Goal: Task Accomplishment & Management: Manage account settings

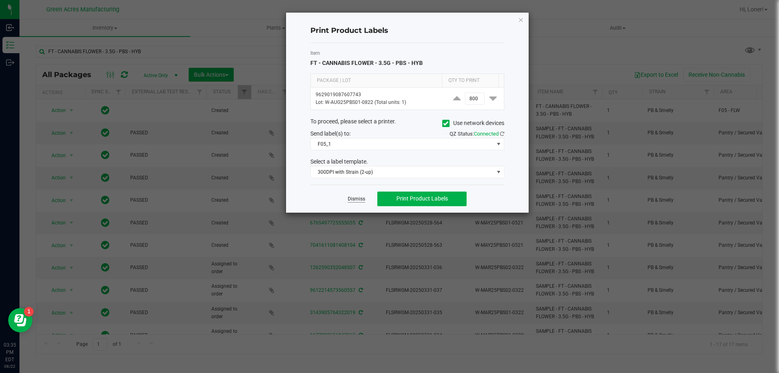
click at [355, 197] on link "Dismiss" at bounding box center [356, 198] width 17 height 7
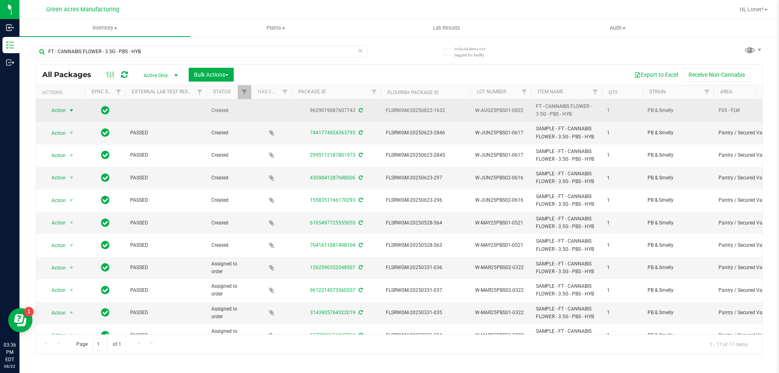
click at [58, 114] on span "Action" at bounding box center [55, 110] width 22 height 11
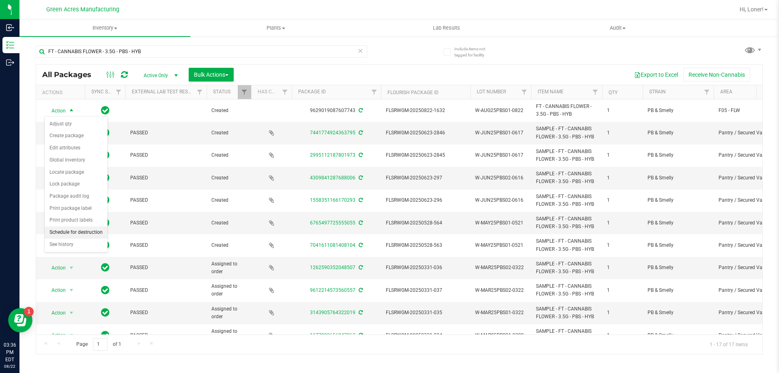
click at [73, 230] on li "Schedule for destruction" at bounding box center [76, 232] width 63 height 12
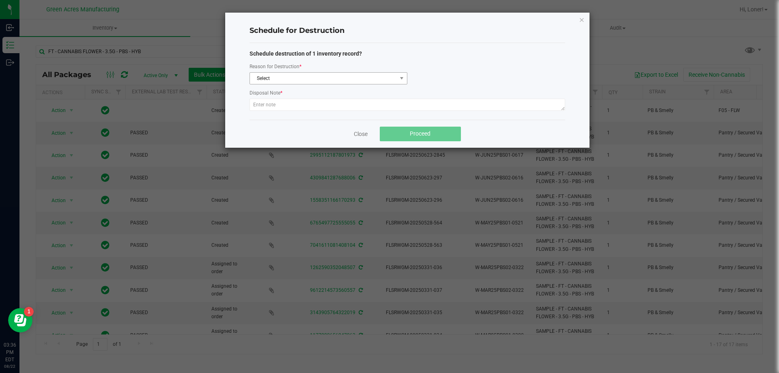
click at [288, 84] on div "Schedule destruction of 1 inventory record? Reason for Destruction * Select Dis…" at bounding box center [406, 81] width 315 height 64
click at [287, 82] on span "Select" at bounding box center [323, 78] width 147 height 11
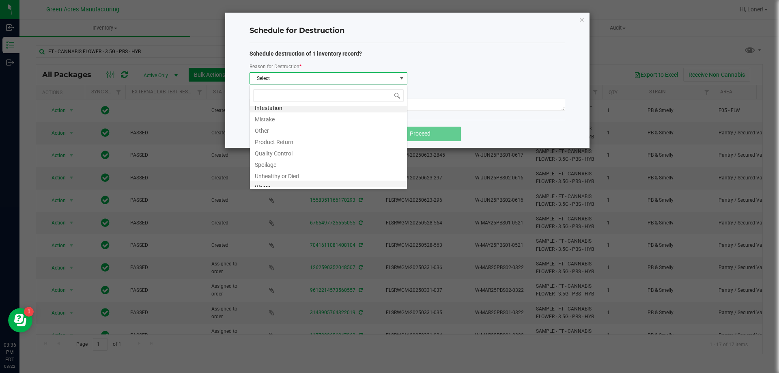
scroll to position [10, 0]
drag, startPoint x: 270, startPoint y: 184, endPoint x: 268, endPoint y: 175, distance: 9.0
click at [269, 184] on li "Waste" at bounding box center [328, 181] width 157 height 11
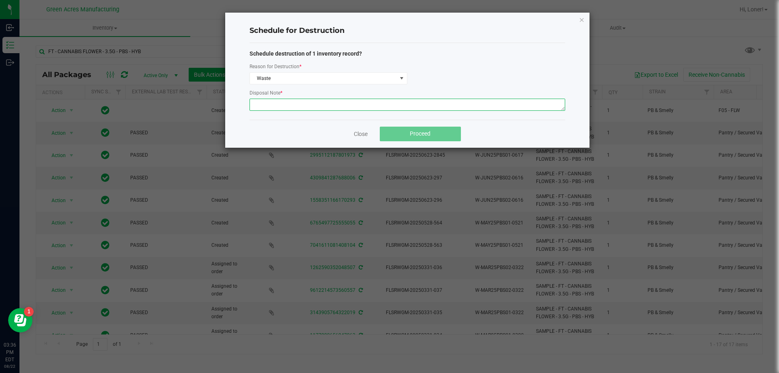
click at [272, 103] on textarea at bounding box center [406, 105] width 315 height 12
click at [278, 108] on textarea at bounding box center [406, 105] width 315 height 12
click at [318, 104] on textarea at bounding box center [406, 105] width 315 height 12
paste textarea "WASTE FROM WHOLE FLOWER PACKING PROCESS"
type textarea "WASTE FROM WHOLE FLOWER PACKING PROCESS"
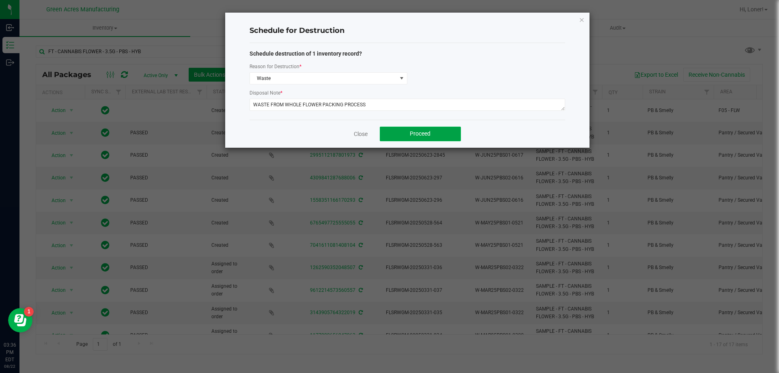
click at [423, 135] on span "Proceed" at bounding box center [420, 133] width 21 height 6
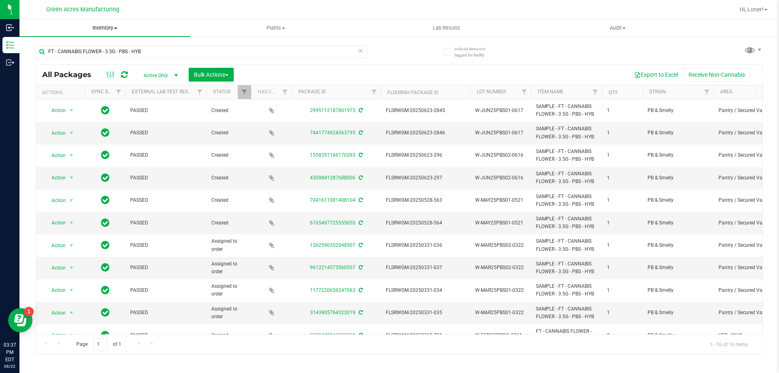
click at [115, 31] on span "Inventory" at bounding box center [104, 27] width 171 height 7
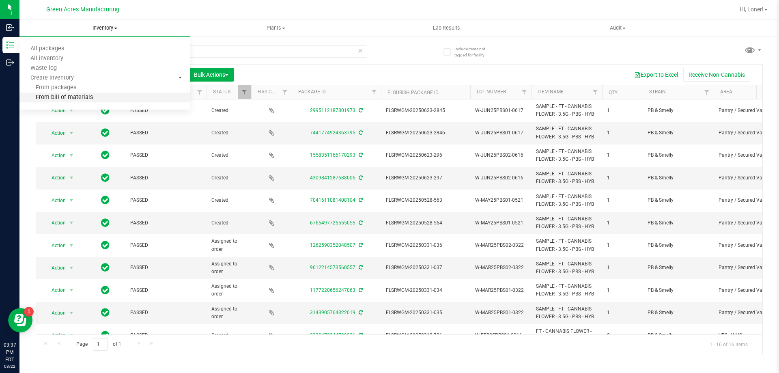
click at [76, 102] on li "From bill of materials" at bounding box center [104, 98] width 171 height 10
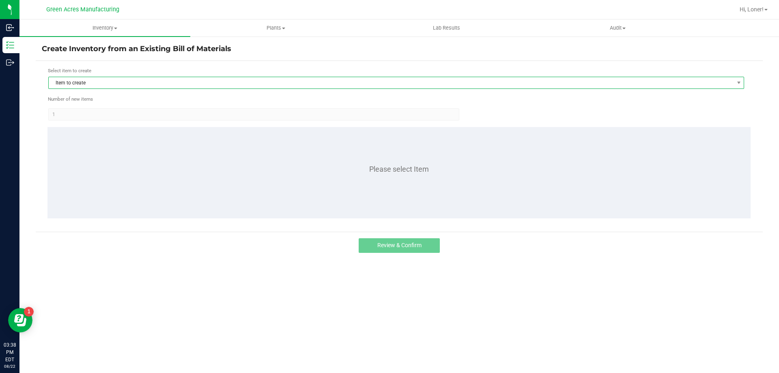
click at [180, 88] on span "Item to create" at bounding box center [391, 82] width 684 height 11
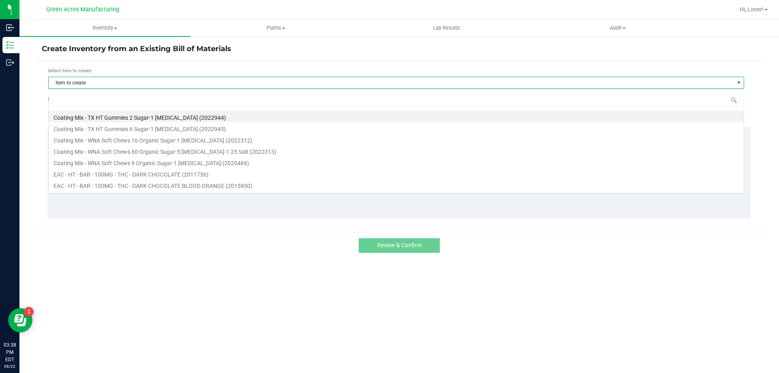
scroll to position [12, 695]
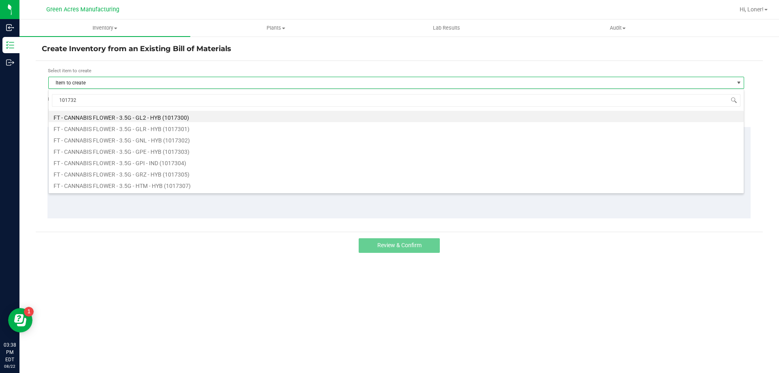
type input "1017320"
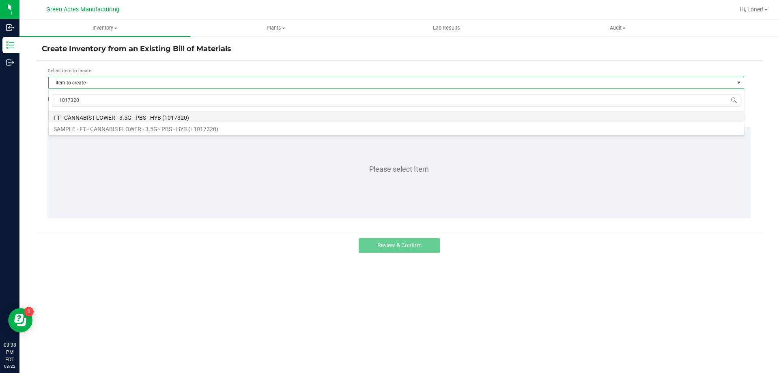
click at [139, 118] on li "FT - CANNABIS FLOWER - 3.5G - PBS - HYB (1017320)" at bounding box center [396, 116] width 695 height 11
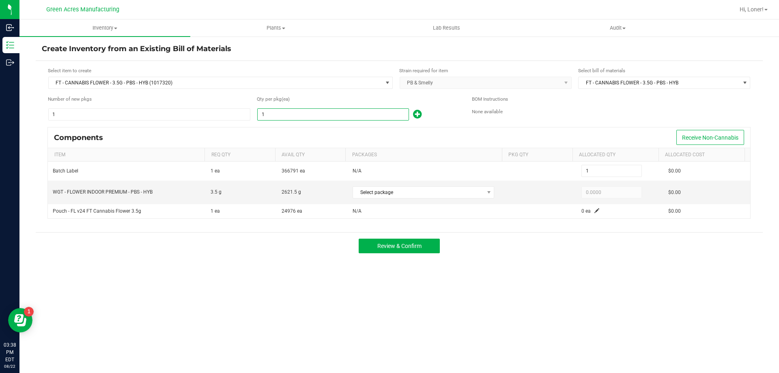
click at [295, 118] on input "1" at bounding box center [332, 114] width 151 height 11
type input "7"
type input "72"
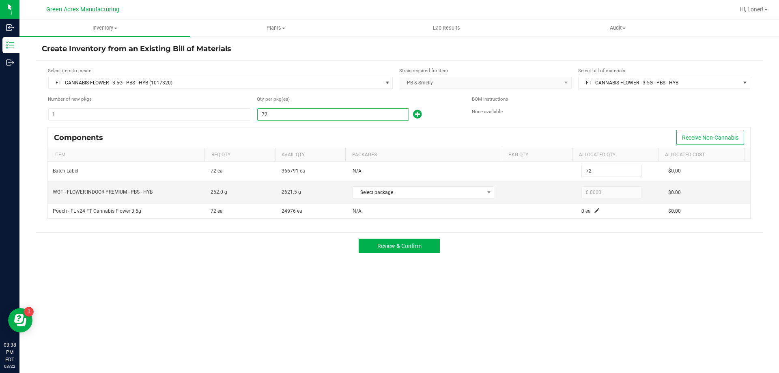
type input "724"
click at [458, 195] on span "Select package" at bounding box center [418, 192] width 131 height 11
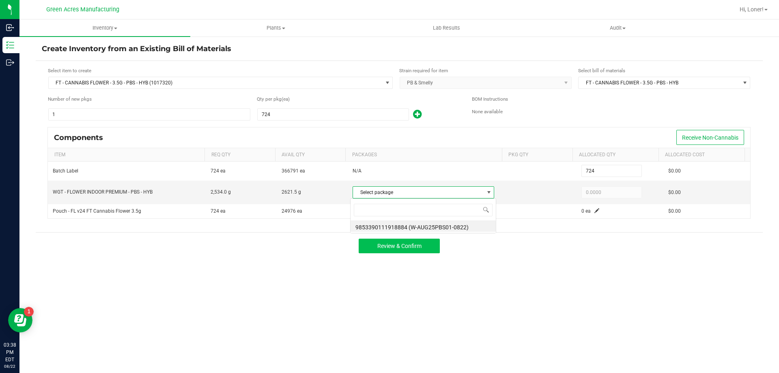
scroll to position [12, 140]
click at [405, 229] on li "9853390111918884 (W-AUG25PBS01-0822)" at bounding box center [422, 225] width 145 height 11
type input "2,534.0000"
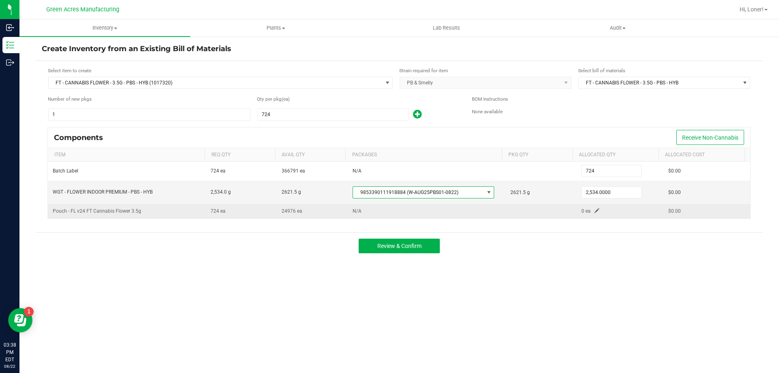
click at [594, 212] on span at bounding box center [596, 210] width 5 height 5
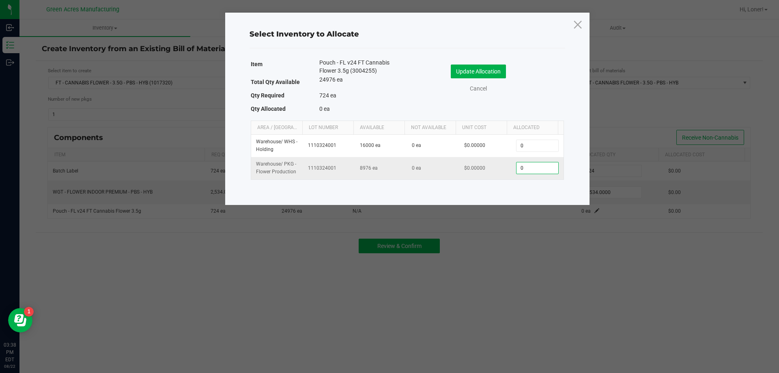
click at [528, 172] on input "0" at bounding box center [536, 167] width 41 height 11
type input "724"
click at [473, 75] on button "Update Allocation" at bounding box center [478, 71] width 55 height 14
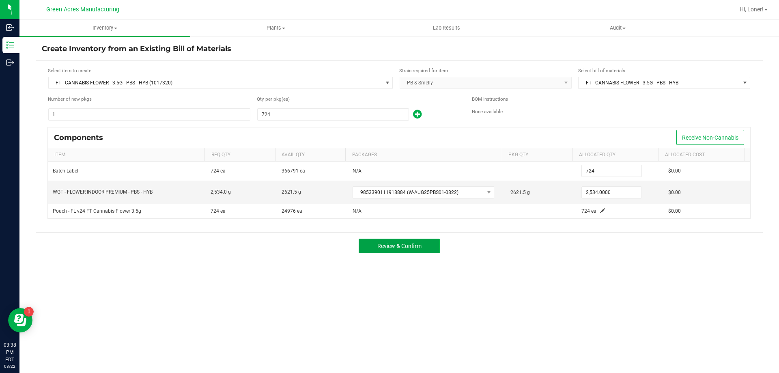
click at [394, 242] on span "Review & Confirm" at bounding box center [399, 245] width 44 height 6
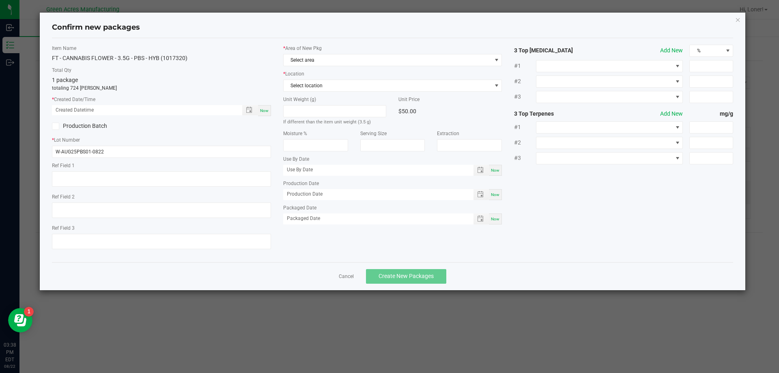
drag, startPoint x: 264, startPoint y: 107, endPoint x: 273, endPoint y: 114, distance: 11.0
click at [265, 109] on span "Now" at bounding box center [264, 110] width 9 height 4
type input "08/22/2025 03:38 PM"
click at [307, 54] on span "Select area" at bounding box center [392, 60] width 219 height 12
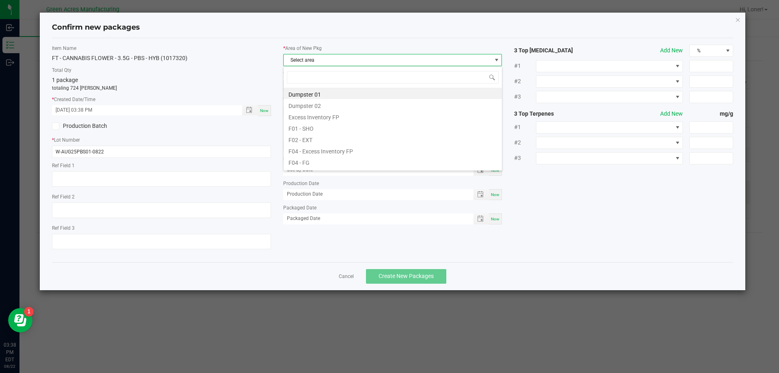
scroll to position [12, 219]
click at [307, 58] on span "Select area" at bounding box center [387, 59] width 208 height 11
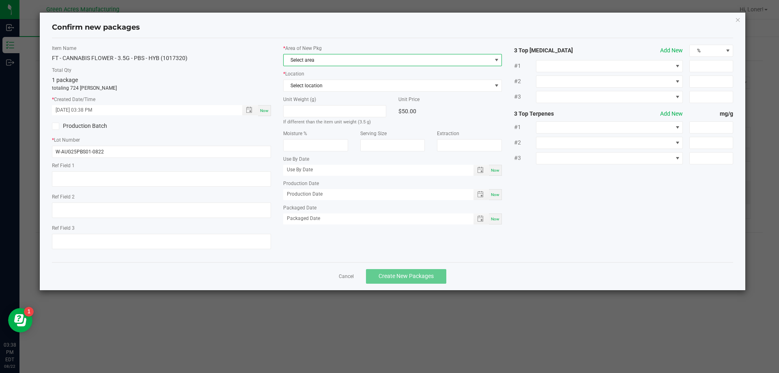
click at [307, 59] on span "Select area" at bounding box center [387, 59] width 208 height 11
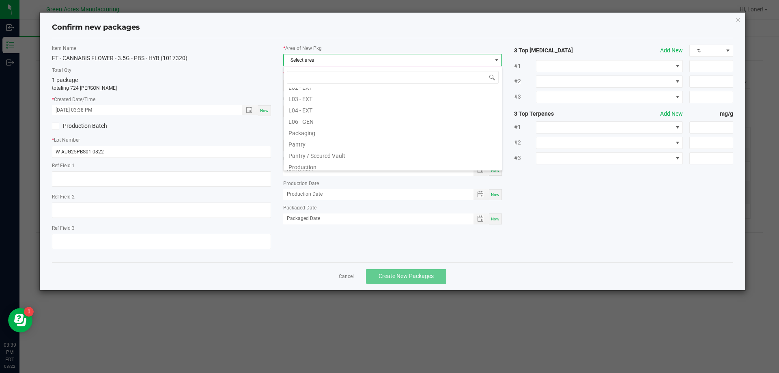
scroll to position [203, 0]
drag, startPoint x: 299, startPoint y: 136, endPoint x: 300, endPoint y: 130, distance: 5.9
click at [299, 135] on li "Production" at bounding box center [392, 140] width 218 height 11
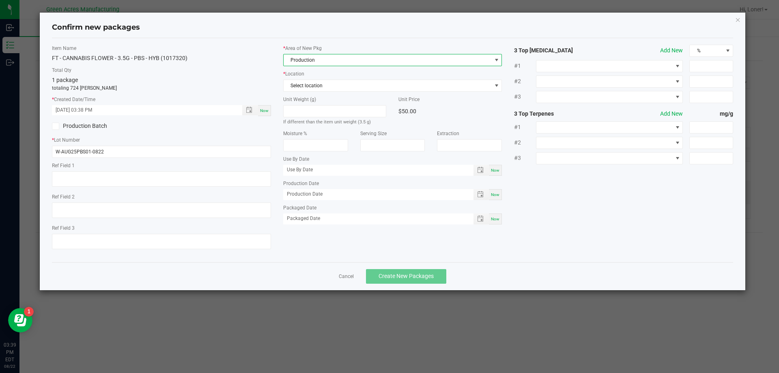
drag, startPoint x: 315, startPoint y: 50, endPoint x: 315, endPoint y: 63, distance: 13.0
click at [315, 55] on div "* Area of New Pkg Production" at bounding box center [392, 55] width 219 height 21
click at [315, 63] on span "Production" at bounding box center [387, 59] width 208 height 11
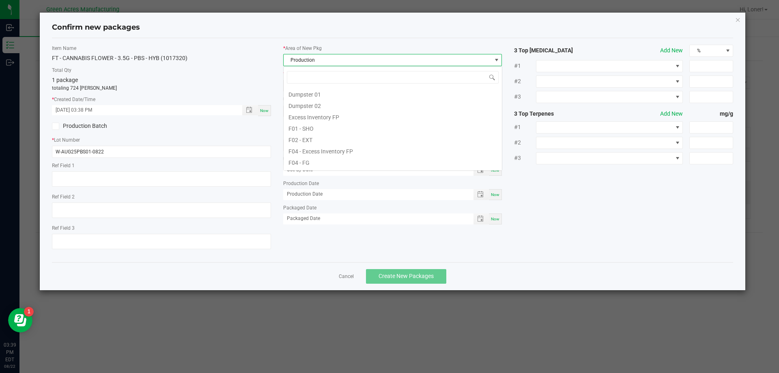
scroll to position [180, 0]
click at [307, 157] on li "Production" at bounding box center [392, 162] width 218 height 11
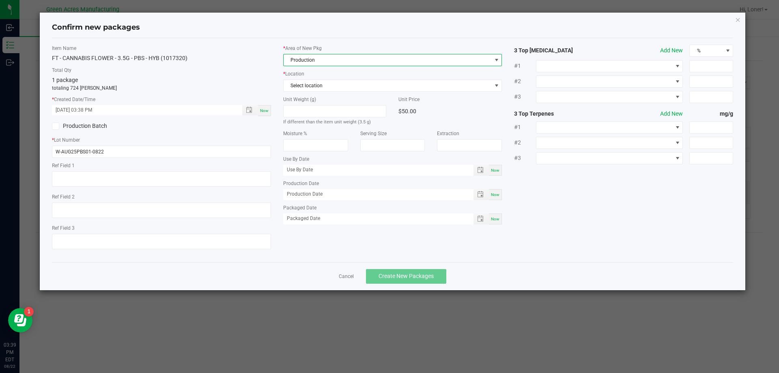
click at [307, 62] on span "Production" at bounding box center [387, 59] width 208 height 11
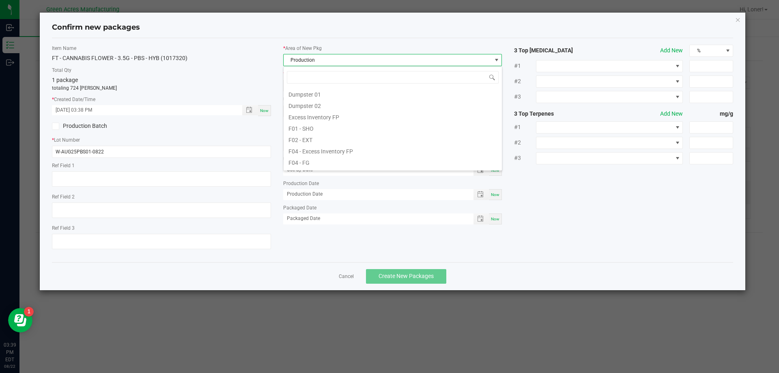
scroll to position [12, 219]
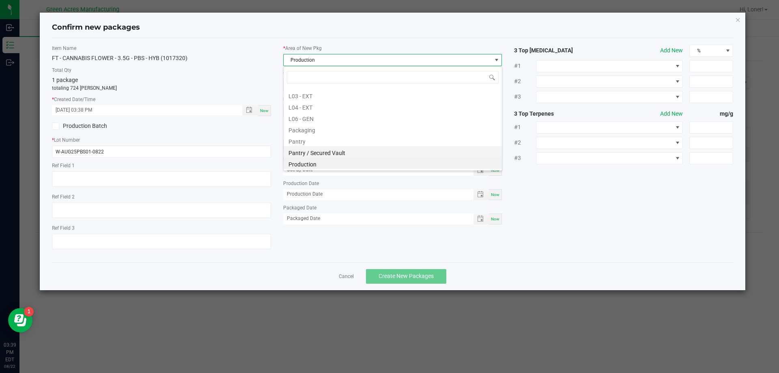
click at [324, 150] on li "Pantry / Secured Vault" at bounding box center [392, 151] width 218 height 11
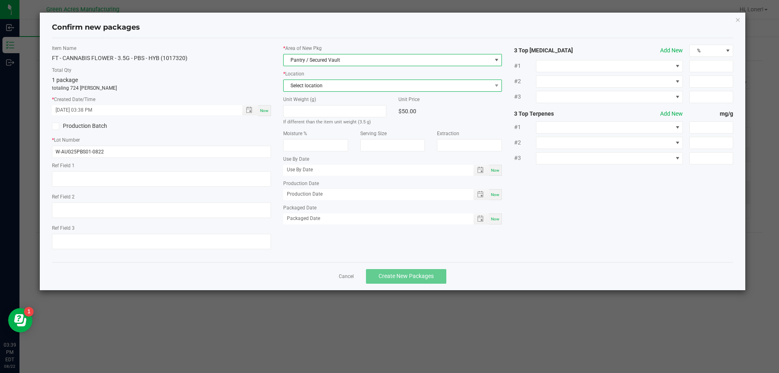
click at [320, 90] on span "Select location" at bounding box center [387, 85] width 208 height 11
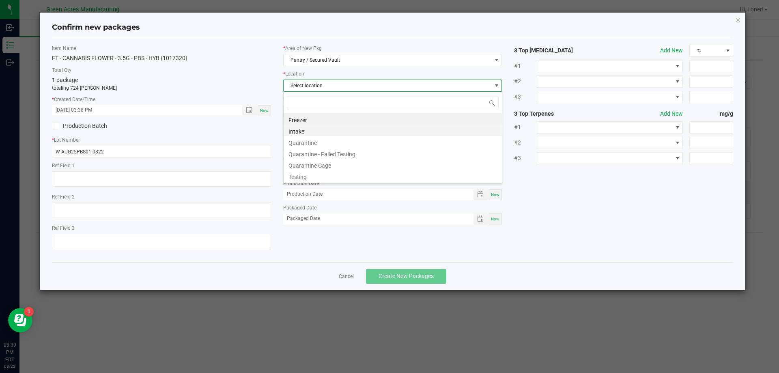
click at [312, 131] on li "Intake" at bounding box center [392, 129] width 218 height 11
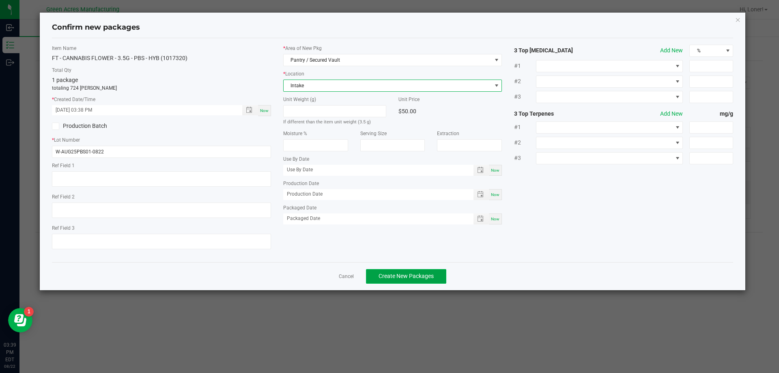
click at [421, 269] on button "Create New Packages" at bounding box center [406, 276] width 80 height 15
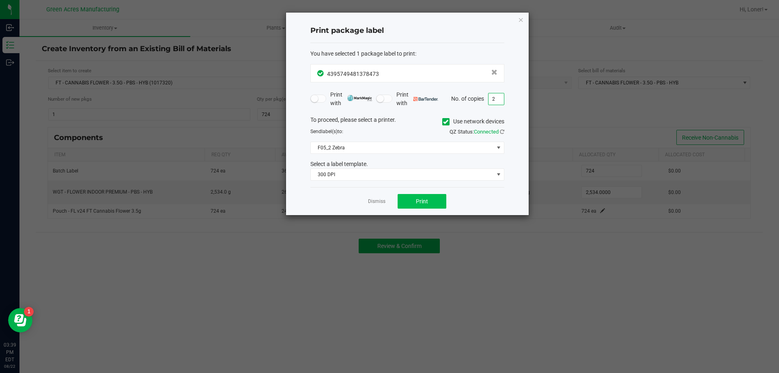
type input "2"
click at [424, 202] on span "Print" at bounding box center [422, 201] width 12 height 6
click at [382, 205] on link "Dismiss" at bounding box center [376, 201] width 17 height 7
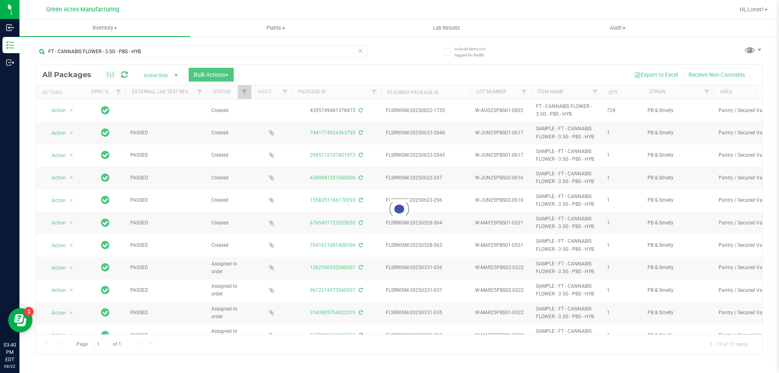
click at [360, 50] on icon at bounding box center [360, 50] width 6 height 10
click at [328, 58] on div at bounding box center [201, 54] width 331 height 19
drag, startPoint x: 315, startPoint y: 55, endPoint x: 319, endPoint y: 48, distance: 7.8
click at [317, 52] on input "text" at bounding box center [201, 51] width 331 height 12
type input "9853390111918884"
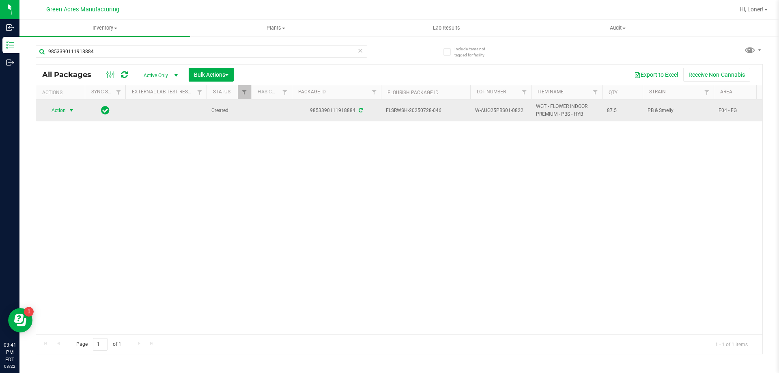
click at [57, 109] on span "Action" at bounding box center [55, 110] width 22 height 11
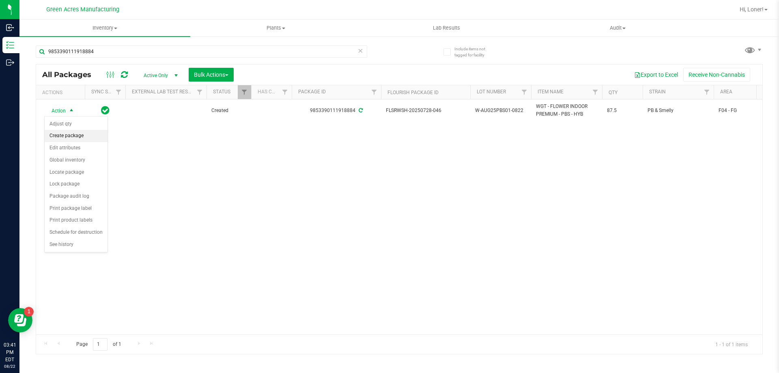
click at [62, 134] on li "Create package" at bounding box center [76, 136] width 63 height 12
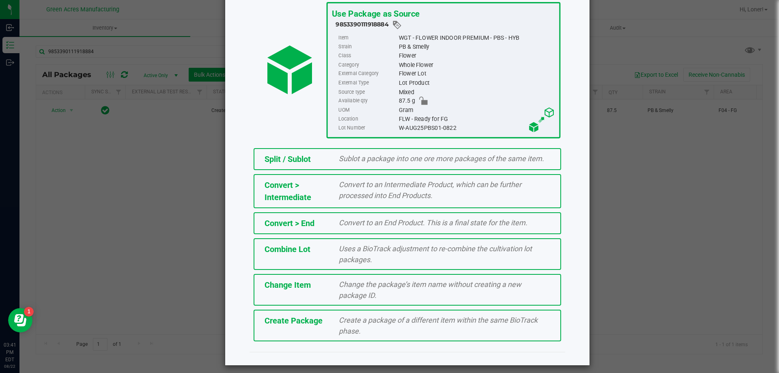
scroll to position [58, 0]
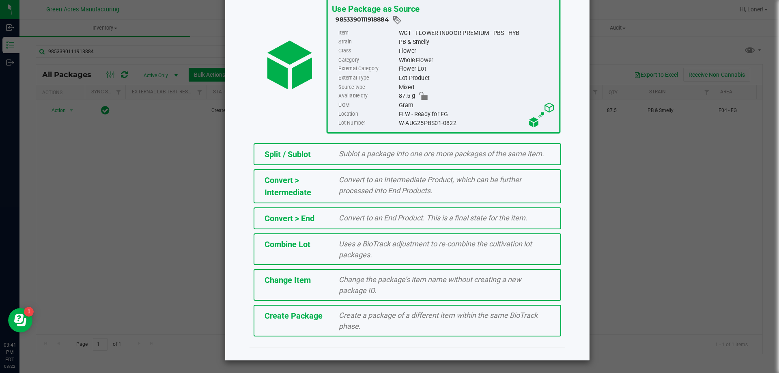
click at [322, 332] on div "Create Package Create a package of a different item within the same BioTrack ph…" at bounding box center [406, 321] width 307 height 32
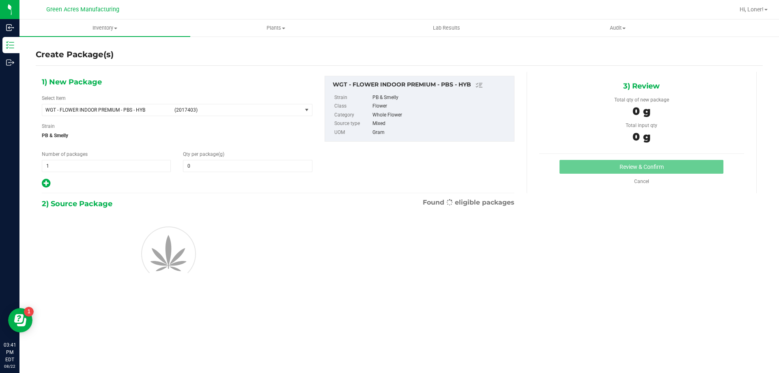
type input "0.0000"
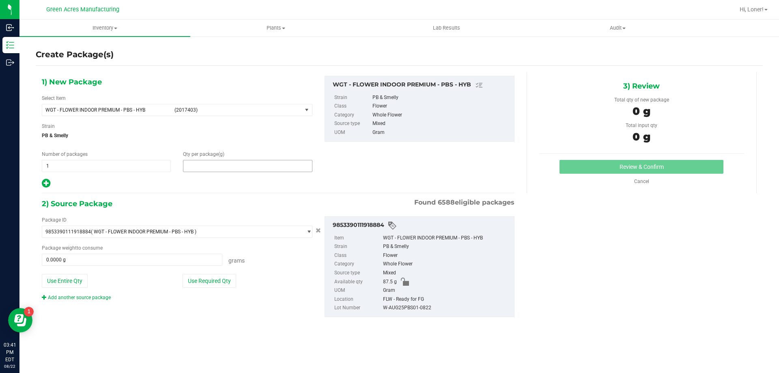
click at [222, 167] on span at bounding box center [247, 166] width 129 height 12
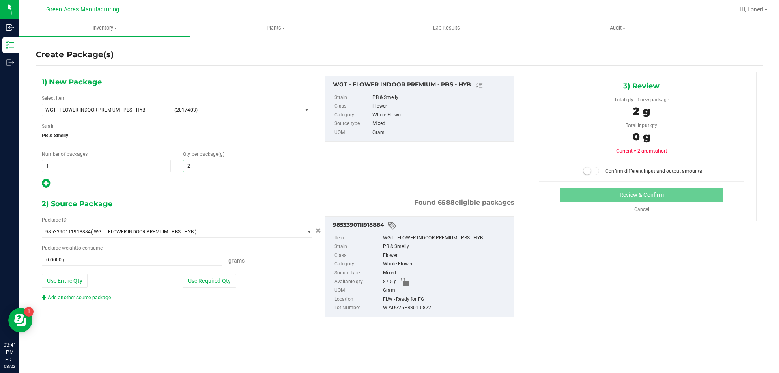
type input "20"
type input "20.0000"
click at [212, 283] on button "Use Required Qty" at bounding box center [209, 281] width 54 height 14
type input "20.0000 g"
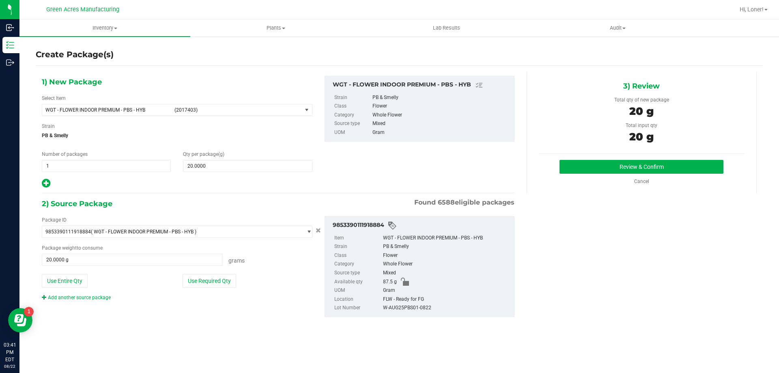
click at [588, 175] on div "Review & Confirm Cancel" at bounding box center [641, 172] width 205 height 25
click at [588, 170] on button "Review & Confirm" at bounding box center [641, 167] width 164 height 14
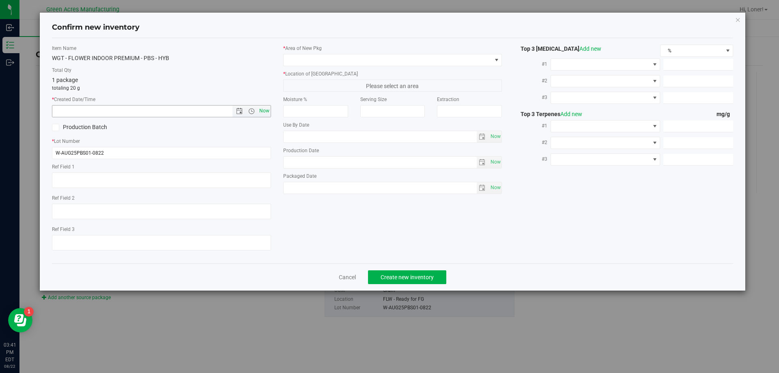
click at [267, 113] on span "Now" at bounding box center [264, 111] width 14 height 12
type input "8/22/2025 3:41 PM"
click at [311, 52] on div "* Area of New Pkg" at bounding box center [392, 55] width 219 height 21
click at [311, 60] on span at bounding box center [387, 59] width 208 height 11
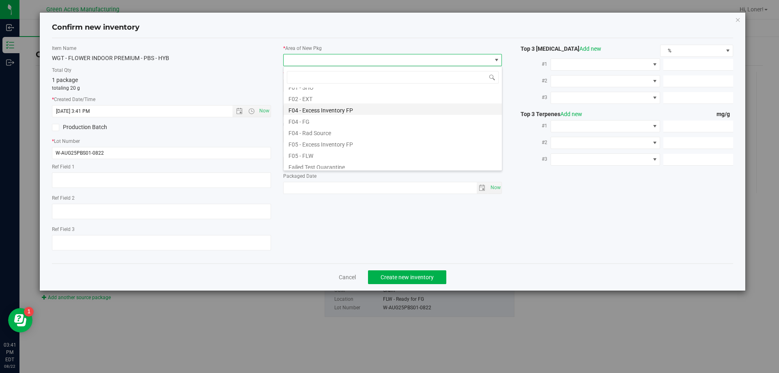
scroll to position [41, 0]
click at [297, 121] on li "F04 - FG" at bounding box center [392, 120] width 218 height 11
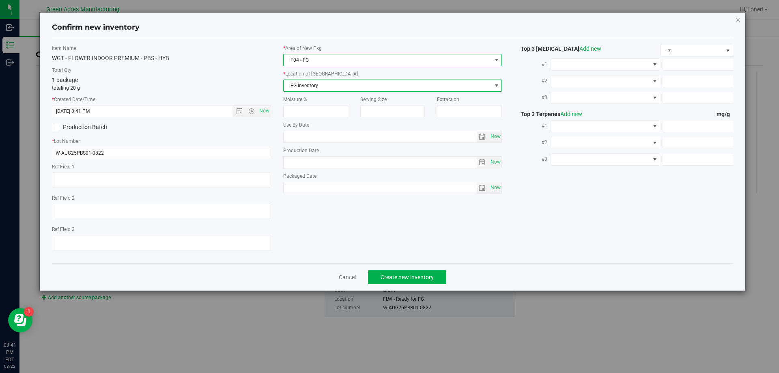
click at [303, 87] on span "FG Inventory" at bounding box center [387, 85] width 208 height 11
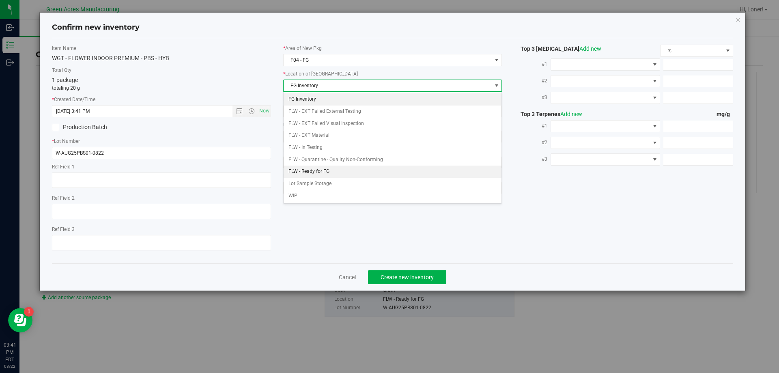
click at [296, 169] on li "FLW - Ready for FG" at bounding box center [392, 171] width 218 height 12
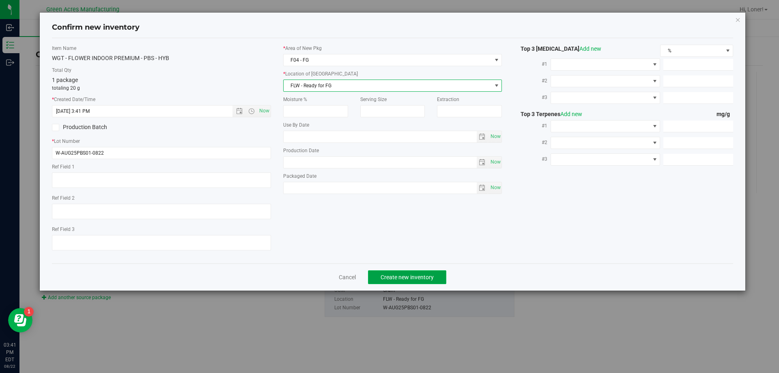
click at [381, 271] on button "Create new inventory" at bounding box center [407, 277] width 78 height 14
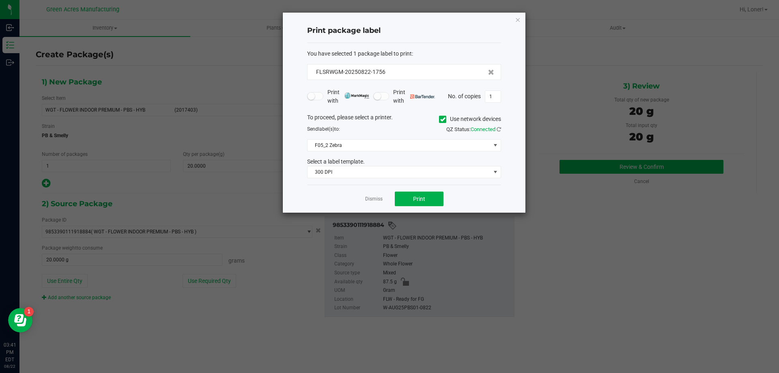
click at [261, 209] on div "Print package label You have selected 1 package label to print : FLSRWGM-202508…" at bounding box center [389, 112] width 273 height 201
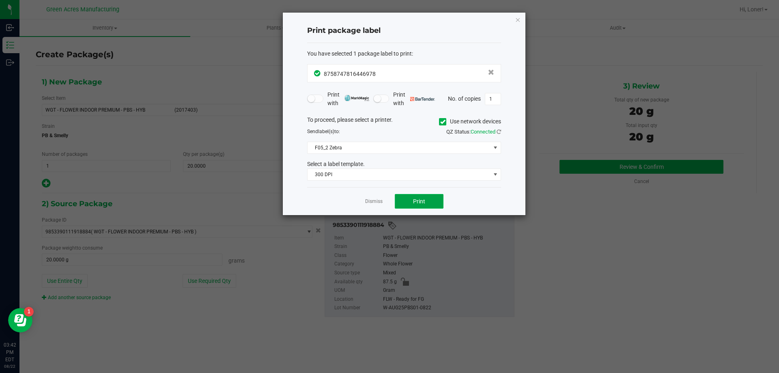
click at [410, 205] on button "Print" at bounding box center [419, 201] width 49 height 15
click at [378, 201] on link "Dismiss" at bounding box center [373, 201] width 17 height 7
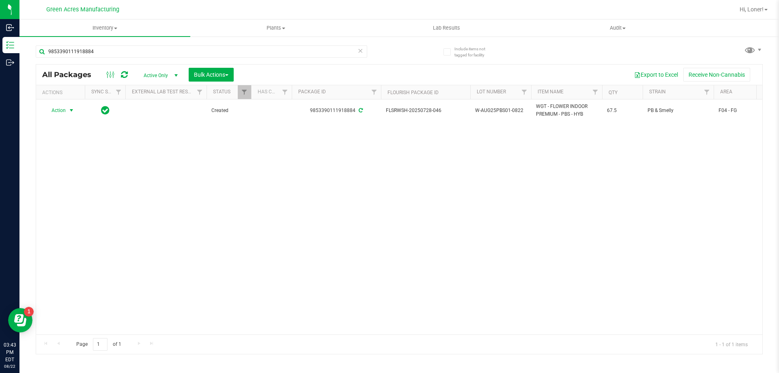
click at [73, 112] on span "select" at bounding box center [71, 110] width 6 height 6
click at [74, 229] on li "Schedule for destruction" at bounding box center [76, 232] width 63 height 12
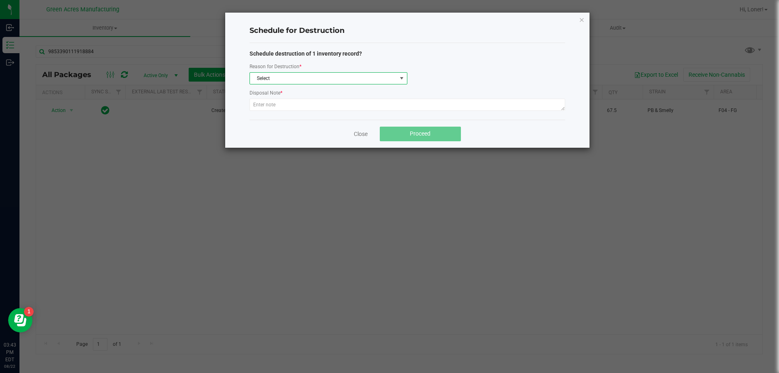
drag, startPoint x: 275, startPoint y: 75, endPoint x: 272, endPoint y: 82, distance: 6.9
click at [275, 75] on span "Select" at bounding box center [323, 78] width 147 height 11
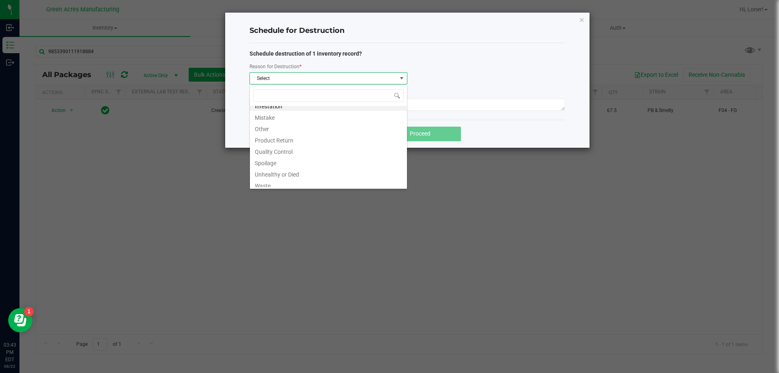
scroll to position [10, 0]
click at [256, 186] on li "Waste" at bounding box center [328, 181] width 157 height 11
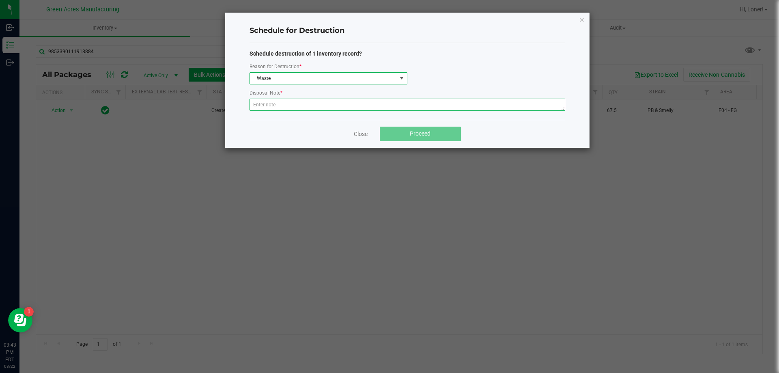
click at [267, 104] on textarea at bounding box center [406, 105] width 315 height 12
paste textarea "WASTE FROM WHOLE FLOWER PACKING PROCESS"
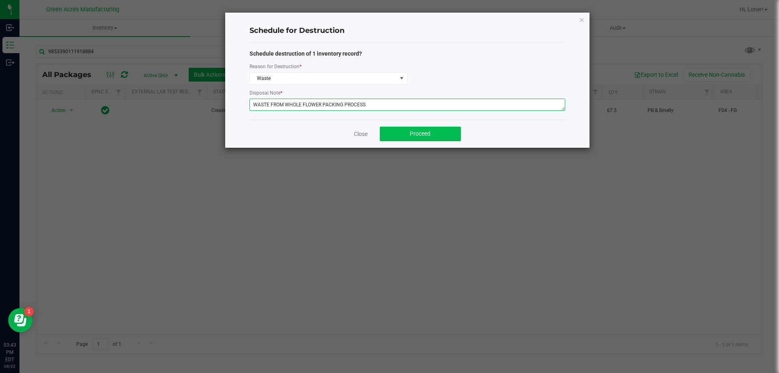
type textarea "WASTE FROM WHOLE FLOWER PACKING PROCESS"
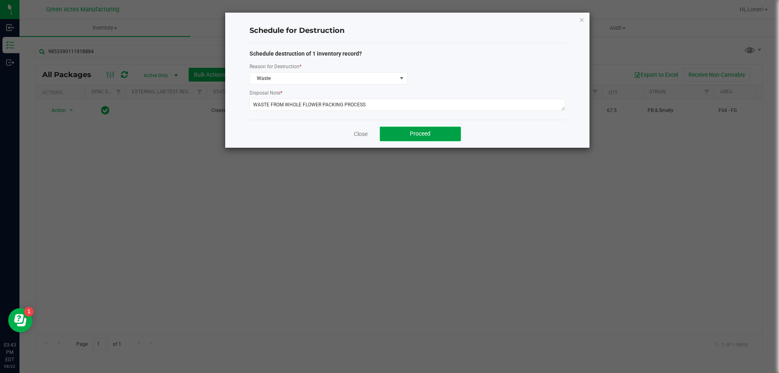
click at [417, 135] on span "Proceed" at bounding box center [420, 133] width 21 height 6
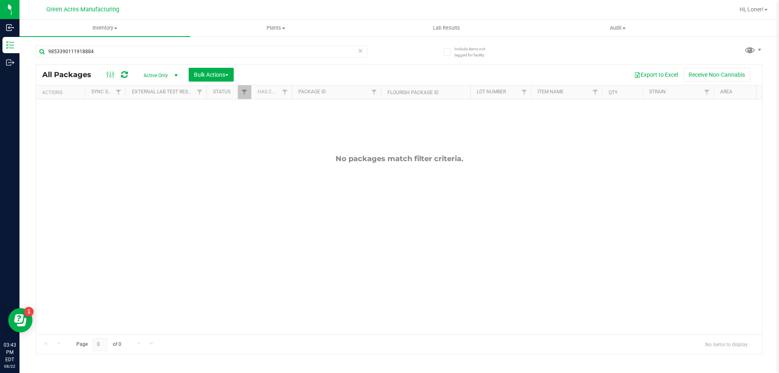
click at [360, 54] on icon at bounding box center [360, 50] width 6 height 10
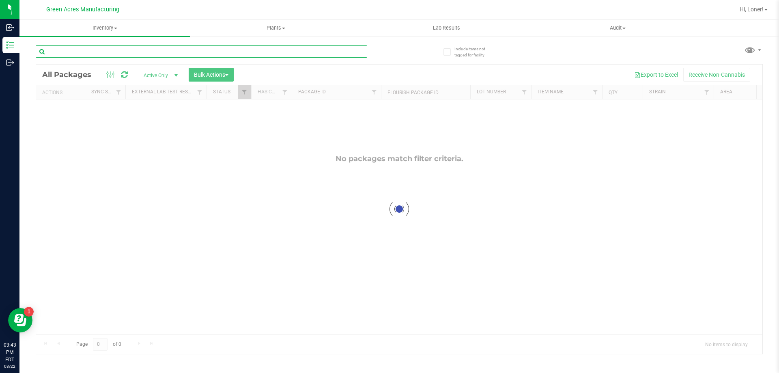
click at [335, 53] on input "text" at bounding box center [201, 51] width 331 height 12
type input "7845473676930630"
